Goal: Task Accomplishment & Management: Use online tool/utility

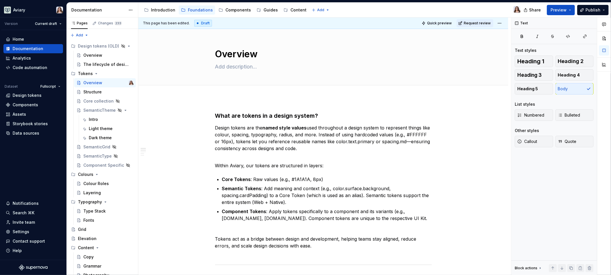
scroll to position [15, 0]
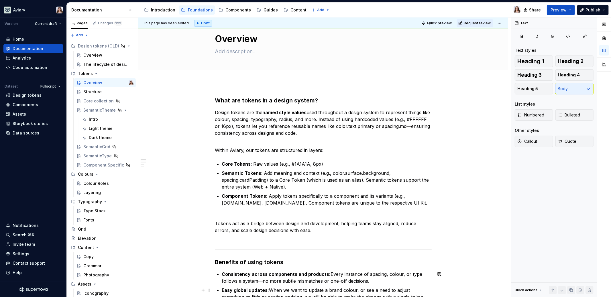
type textarea "*"
click at [26, 133] on div "Data sources" at bounding box center [26, 133] width 27 height 6
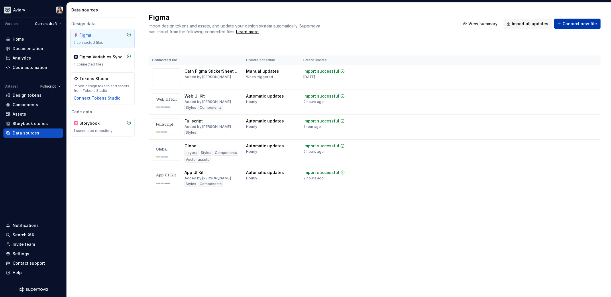
click at [576, 25] on span "Connect new file" at bounding box center [580, 24] width 34 height 6
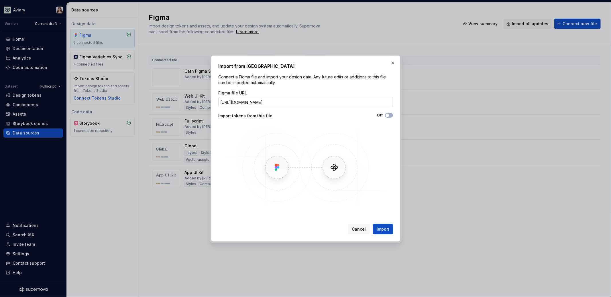
click at [288, 103] on input "[URL][DOMAIN_NAME]" at bounding box center [305, 102] width 175 height 10
drag, startPoint x: 274, startPoint y: 102, endPoint x: 425, endPoint y: 107, distance: 151.3
click at [425, 107] on div "Import from Figma Connect a Figma file and import your design data. Any future …" at bounding box center [305, 148] width 611 height 297
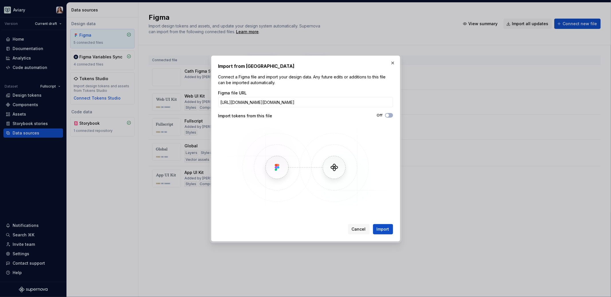
drag, startPoint x: 305, startPoint y: 102, endPoint x: 196, endPoint y: 102, distance: 108.9
click at [196, 102] on div "Import from Figma Connect a Figma file and import your design data. Any future …" at bounding box center [305, 148] width 611 height 297
click at [299, 105] on input "[URL][DOMAIN_NAME][DOMAIN_NAME]" at bounding box center [305, 102] width 175 height 10
drag, startPoint x: 274, startPoint y: 103, endPoint x: 333, endPoint y: 101, distance: 59.3
click at [333, 101] on input "[URL][DOMAIN_NAME][DOMAIN_NAME]" at bounding box center [305, 102] width 175 height 10
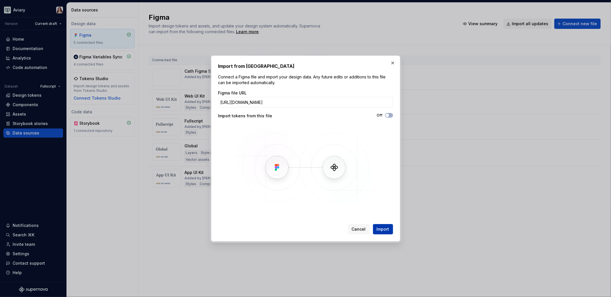
type input "[URL][DOMAIN_NAME]"
click at [383, 231] on span "Import" at bounding box center [383, 230] width 13 height 6
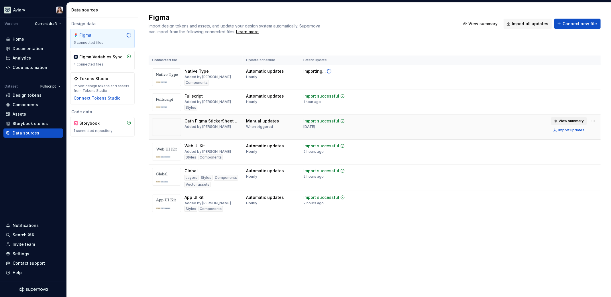
click at [571, 122] on span "View summary" at bounding box center [571, 121] width 25 height 5
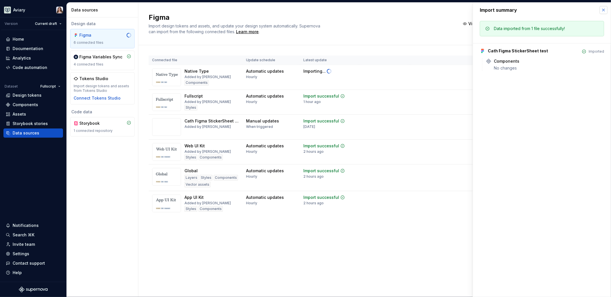
click at [604, 9] on button "button" at bounding box center [604, 10] width 8 height 8
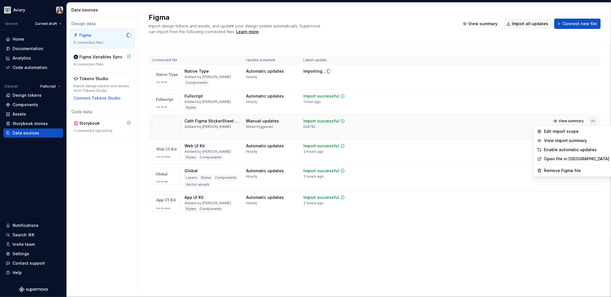
click at [595, 119] on html "Aviary Version Current draft Home Documentation Analytics Code automation Datas…" at bounding box center [305, 148] width 611 height 297
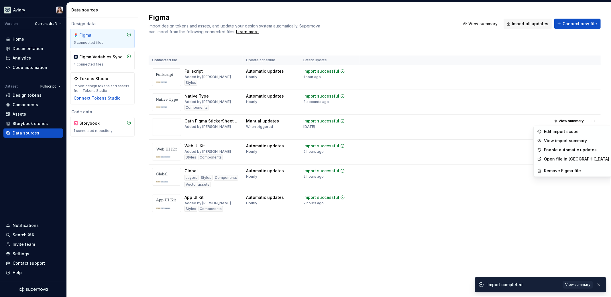
click at [211, 123] on html "Aviary Version Current draft Home Documentation Analytics Code automation Datas…" at bounding box center [305, 148] width 611 height 297
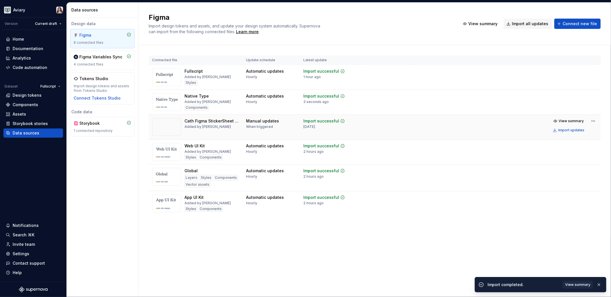
click at [189, 123] on div "Cath Figma StickerSheet test" at bounding box center [211, 121] width 55 height 6
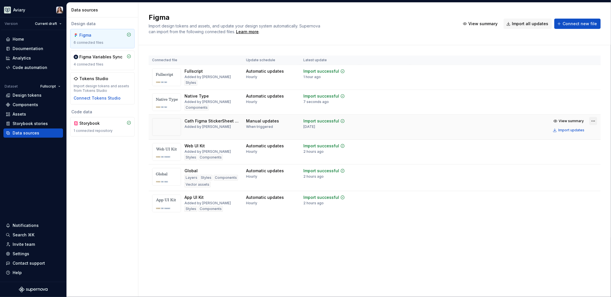
click at [594, 120] on html "Aviary Version Current draft Home Documentation Analytics Code automation Datas…" at bounding box center [305, 148] width 611 height 297
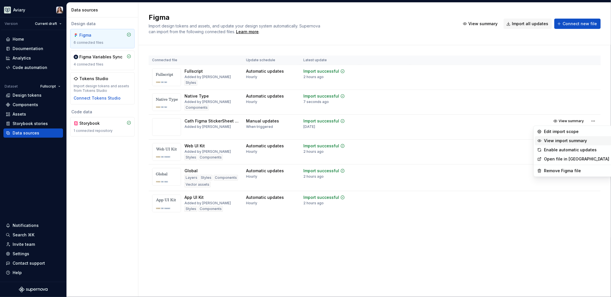
click at [563, 140] on div "View import summary" at bounding box center [576, 141] width 65 height 6
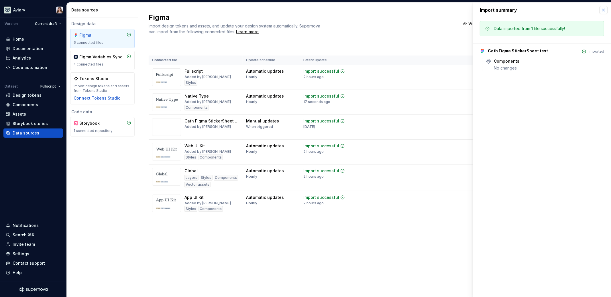
click at [606, 10] on button "button" at bounding box center [604, 10] width 8 height 8
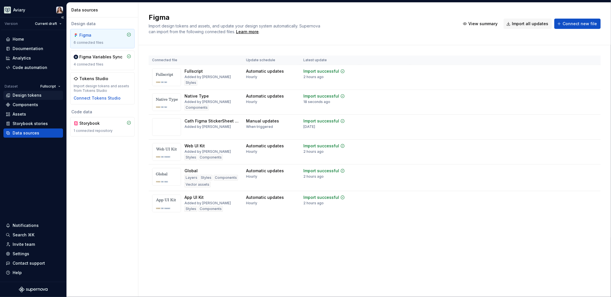
click at [31, 96] on div "Design tokens" at bounding box center [27, 96] width 29 height 6
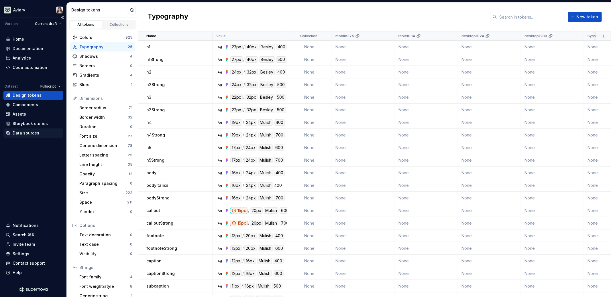
click at [26, 133] on div "Data sources" at bounding box center [26, 133] width 27 height 6
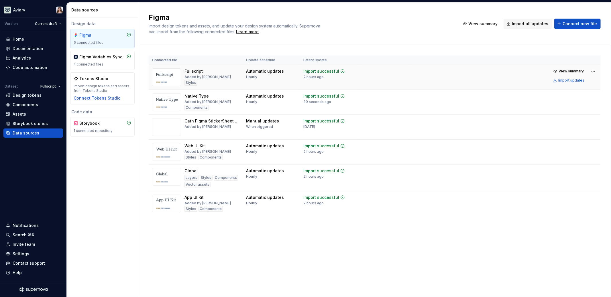
click at [229, 76] on div "Fullscript Added by [PERSON_NAME]" at bounding box center [195, 77] width 87 height 18
click at [221, 101] on div "Added by [PERSON_NAME]" at bounding box center [207, 102] width 46 height 5
click at [593, 97] on html "Aviary Version Current draft Home Documentation Analytics Code automation Datas…" at bounding box center [305, 148] width 611 height 297
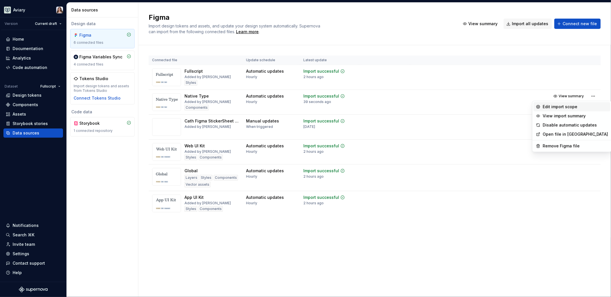
click at [553, 108] on div "Edit import scope" at bounding box center [575, 107] width 65 height 6
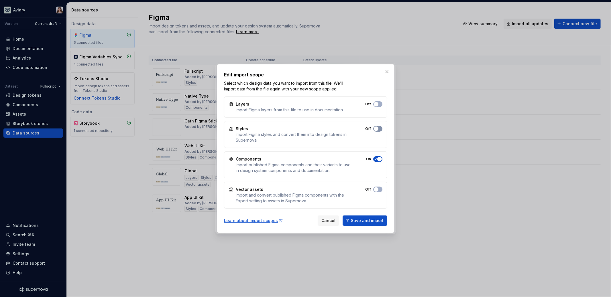
click at [376, 127] on span "button" at bounding box center [376, 129] width 5 height 5
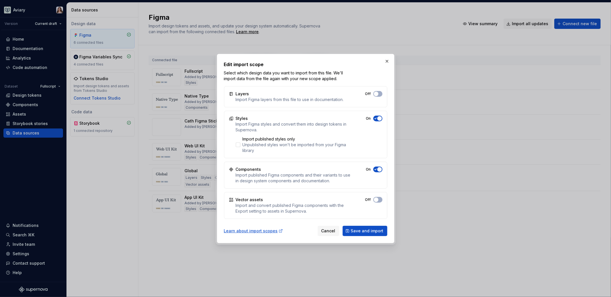
click at [378, 96] on span "button" at bounding box center [376, 94] width 5 height 5
click at [239, 145] on div at bounding box center [238, 145] width 5 height 5
click at [378, 94] on span "button" at bounding box center [376, 94] width 5 height 5
click at [361, 231] on span "Save and import" at bounding box center [367, 231] width 33 height 6
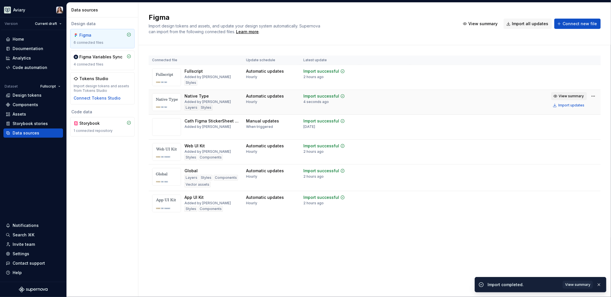
click at [574, 95] on span "View summary" at bounding box center [571, 96] width 25 height 5
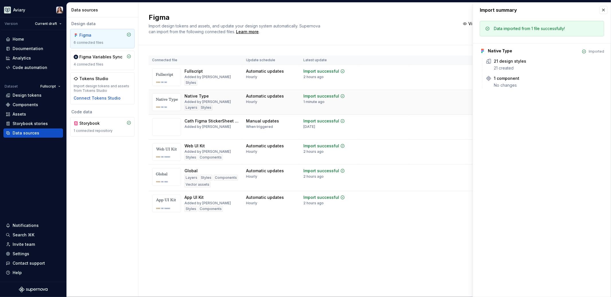
click at [253, 102] on div "Hourly" at bounding box center [251, 102] width 11 height 5
click at [25, 103] on div "Components" at bounding box center [25, 105] width 25 height 6
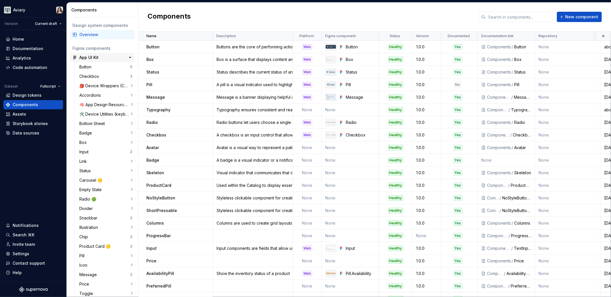
click at [75, 57] on icon at bounding box center [74, 57] width 5 height 5
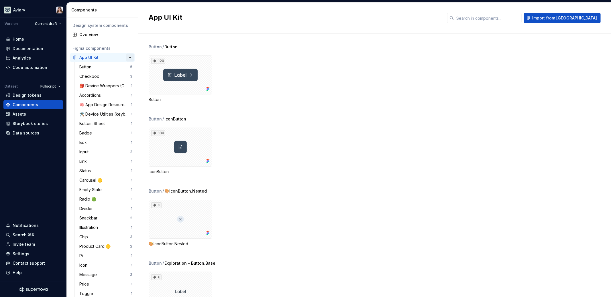
click at [126, 58] on button "button" at bounding box center [130, 58] width 8 height 8
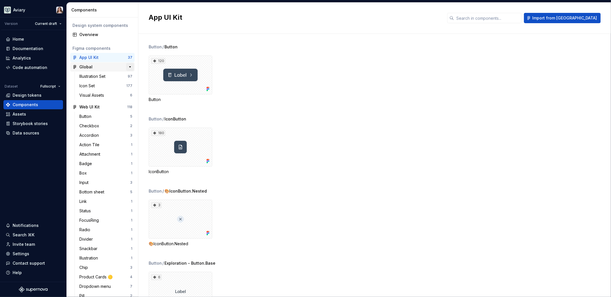
click at [127, 66] on button "button" at bounding box center [130, 67] width 8 height 8
click at [127, 73] on button "button" at bounding box center [130, 76] width 8 height 8
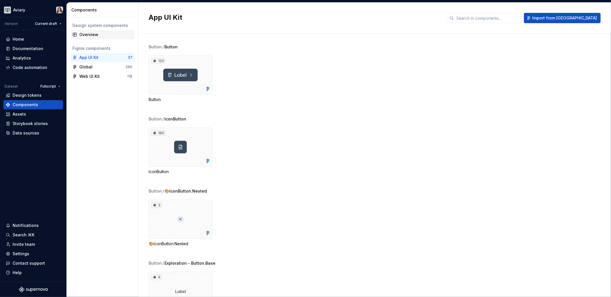
click at [95, 38] on div "Overview" at bounding box center [102, 34] width 64 height 9
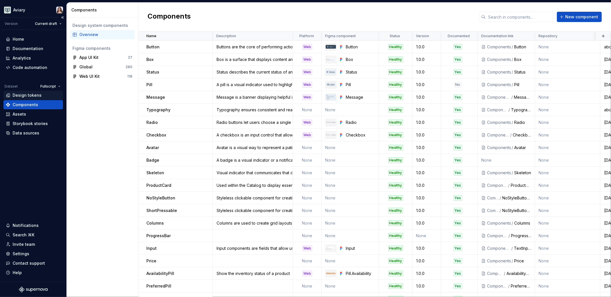
click at [34, 94] on div "Design tokens" at bounding box center [27, 96] width 29 height 6
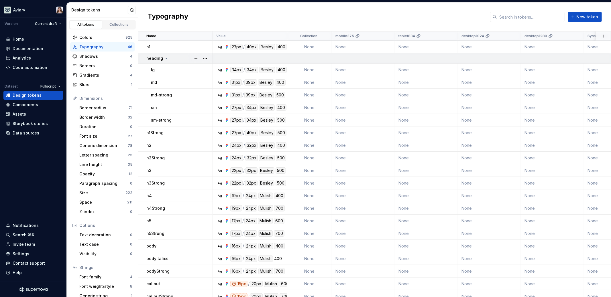
click at [166, 58] on icon at bounding box center [166, 58] width 1 height 1
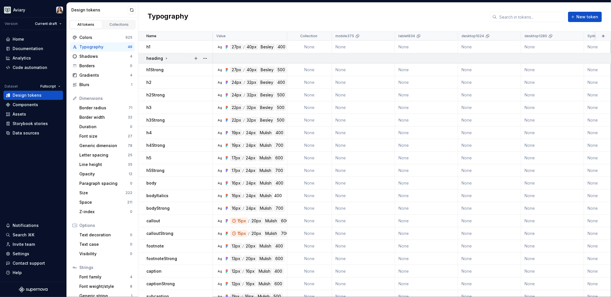
click at [166, 59] on icon at bounding box center [166, 58] width 5 height 5
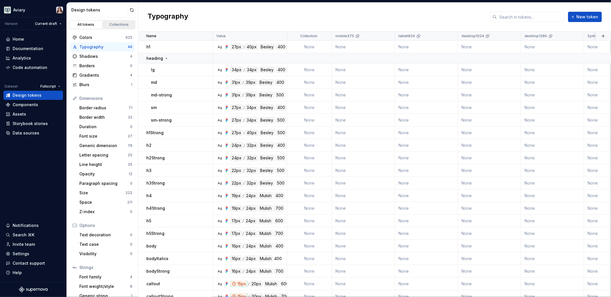
click at [110, 23] on div "Collections" at bounding box center [119, 24] width 29 height 5
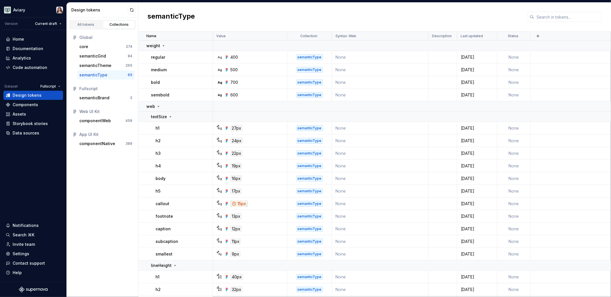
click at [97, 166] on div "All tokens Collections Global core 274 semanticGrid 84 semanticTheme 265 semant…" at bounding box center [103, 157] width 72 height 280
click at [86, 23] on div "All tokens" at bounding box center [86, 24] width 29 height 5
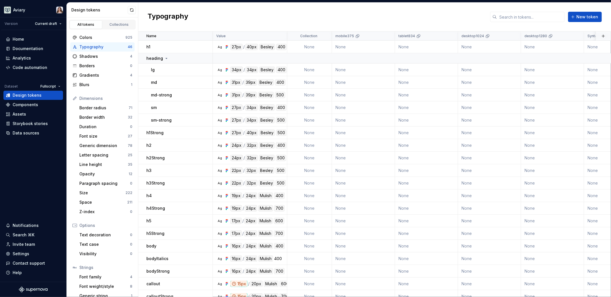
click at [105, 48] on div "Typography" at bounding box center [103, 47] width 48 height 6
click at [261, 13] on div "Typography New token" at bounding box center [374, 17] width 473 height 29
click at [237, 83] on div "31px" at bounding box center [235, 82] width 11 height 6
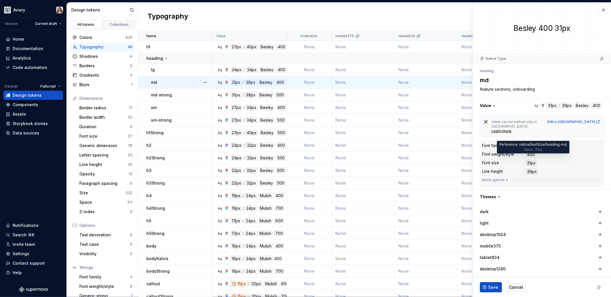
click at [531, 160] on div "31px" at bounding box center [531, 163] width 11 height 6
type textarea "*"
click at [600, 9] on button "button" at bounding box center [604, 10] width 8 height 8
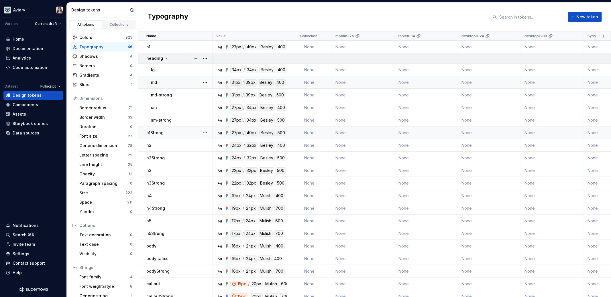
click at [165, 58] on icon at bounding box center [166, 58] width 5 height 5
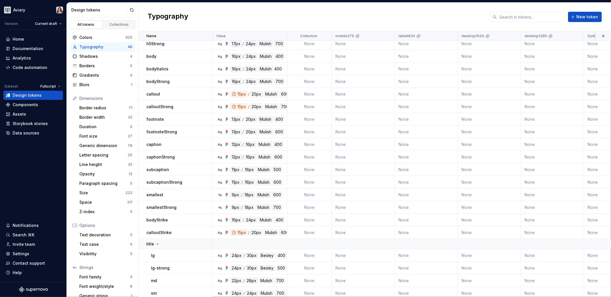
scroll to position [208, 0]
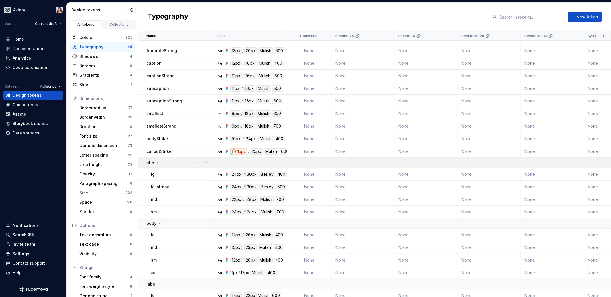
click at [156, 163] on icon at bounding box center [157, 163] width 5 height 5
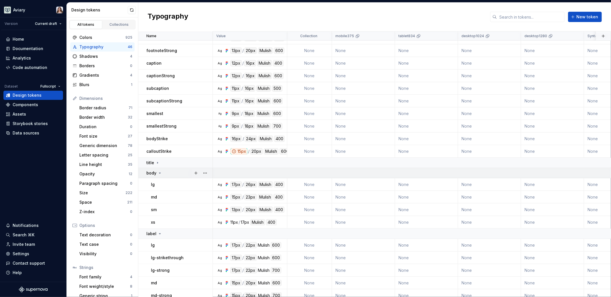
click at [159, 173] on icon at bounding box center [159, 173] width 1 height 1
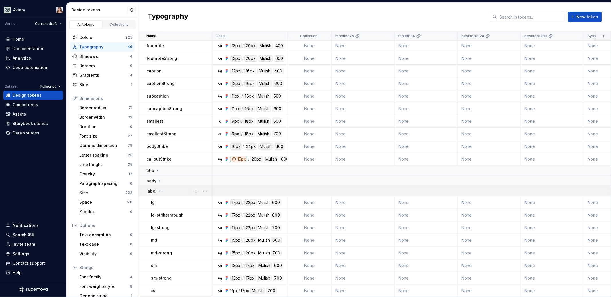
click at [158, 189] on icon at bounding box center [160, 191] width 5 height 5
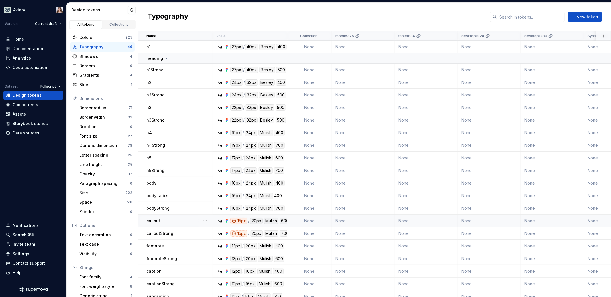
scroll to position [103, 0]
